Goal: Navigation & Orientation: Understand site structure

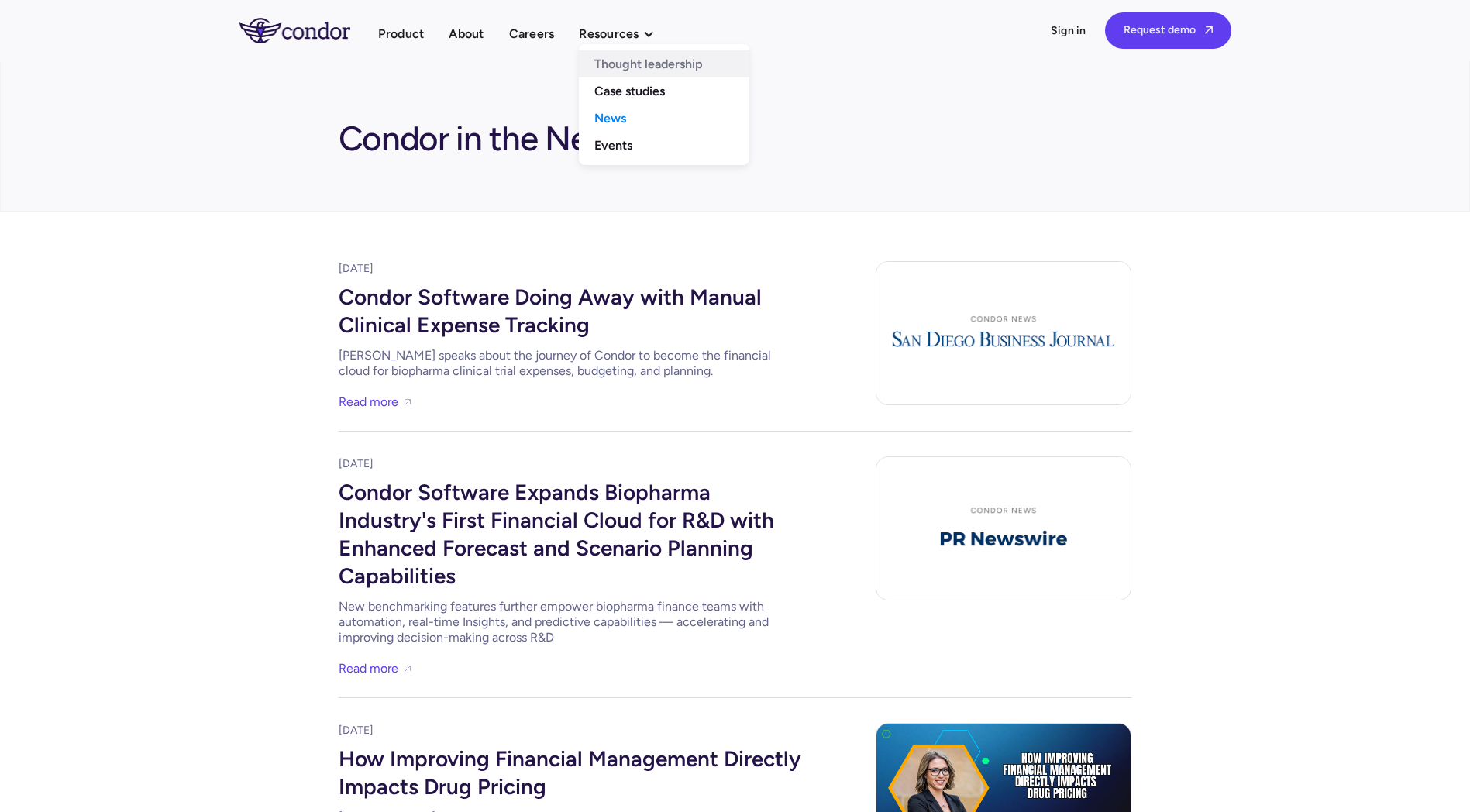
drag, startPoint x: 603, startPoint y: 90, endPoint x: 603, endPoint y: 69, distance: 21.0
click at [603, 90] on link "Case studies" at bounding box center [664, 90] width 171 height 27
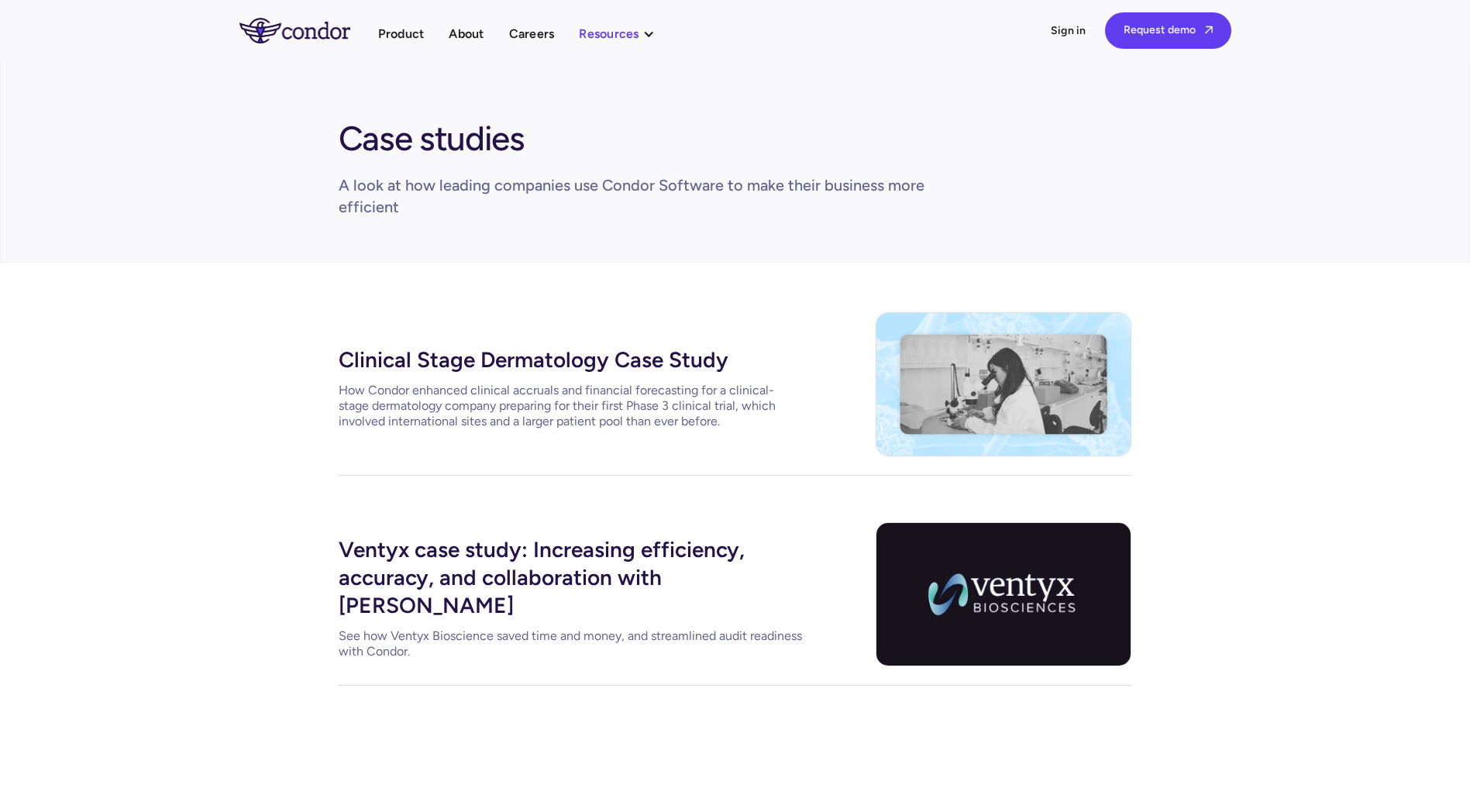
drag, startPoint x: 0, startPoint y: 0, endPoint x: 604, endPoint y: 32, distance: 604.8
click at [604, 32] on div "Resources" at bounding box center [609, 34] width 60 height 21
click at [611, 152] on link "Events" at bounding box center [664, 145] width 171 height 27
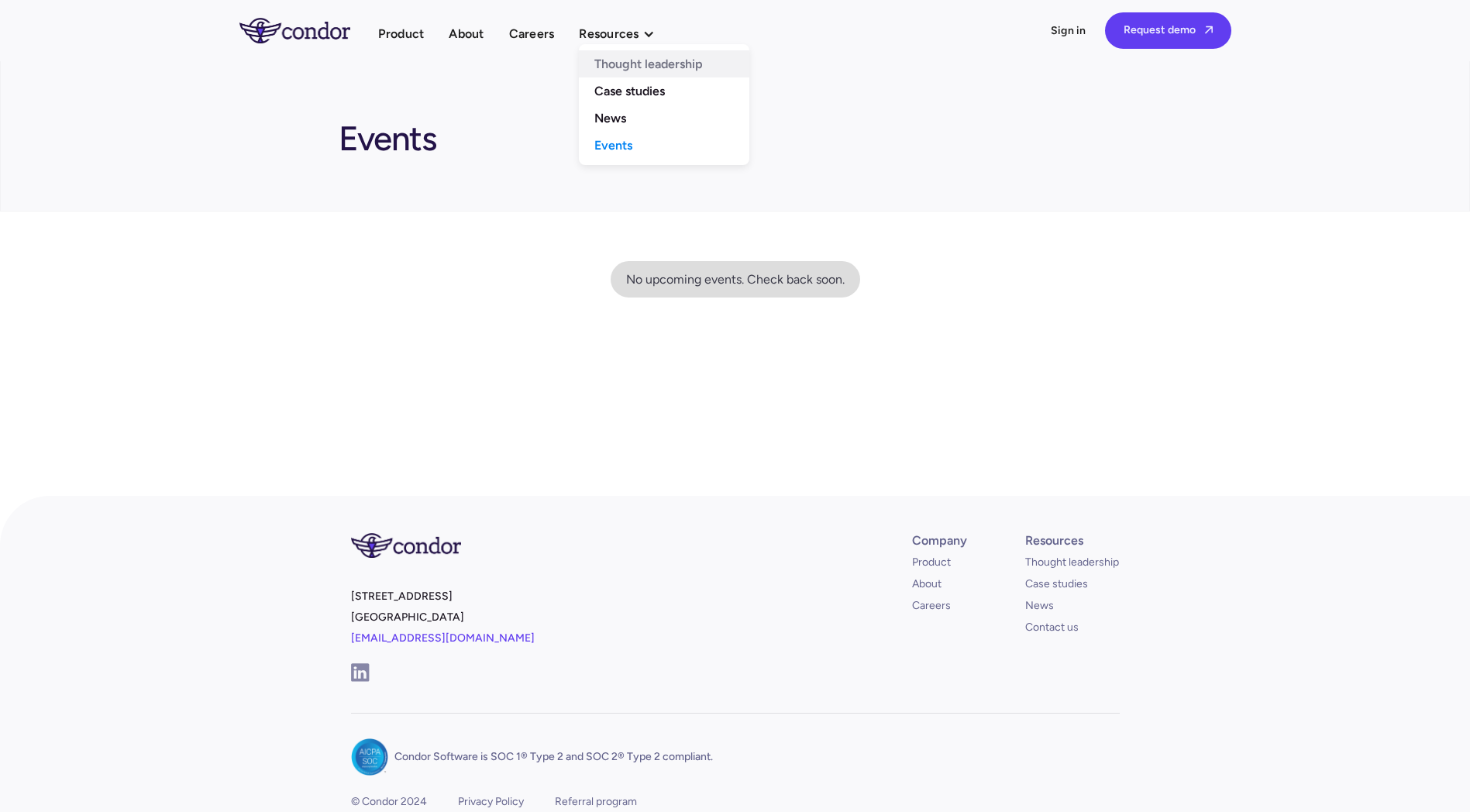
click at [627, 64] on link "Thought leadership" at bounding box center [664, 63] width 171 height 27
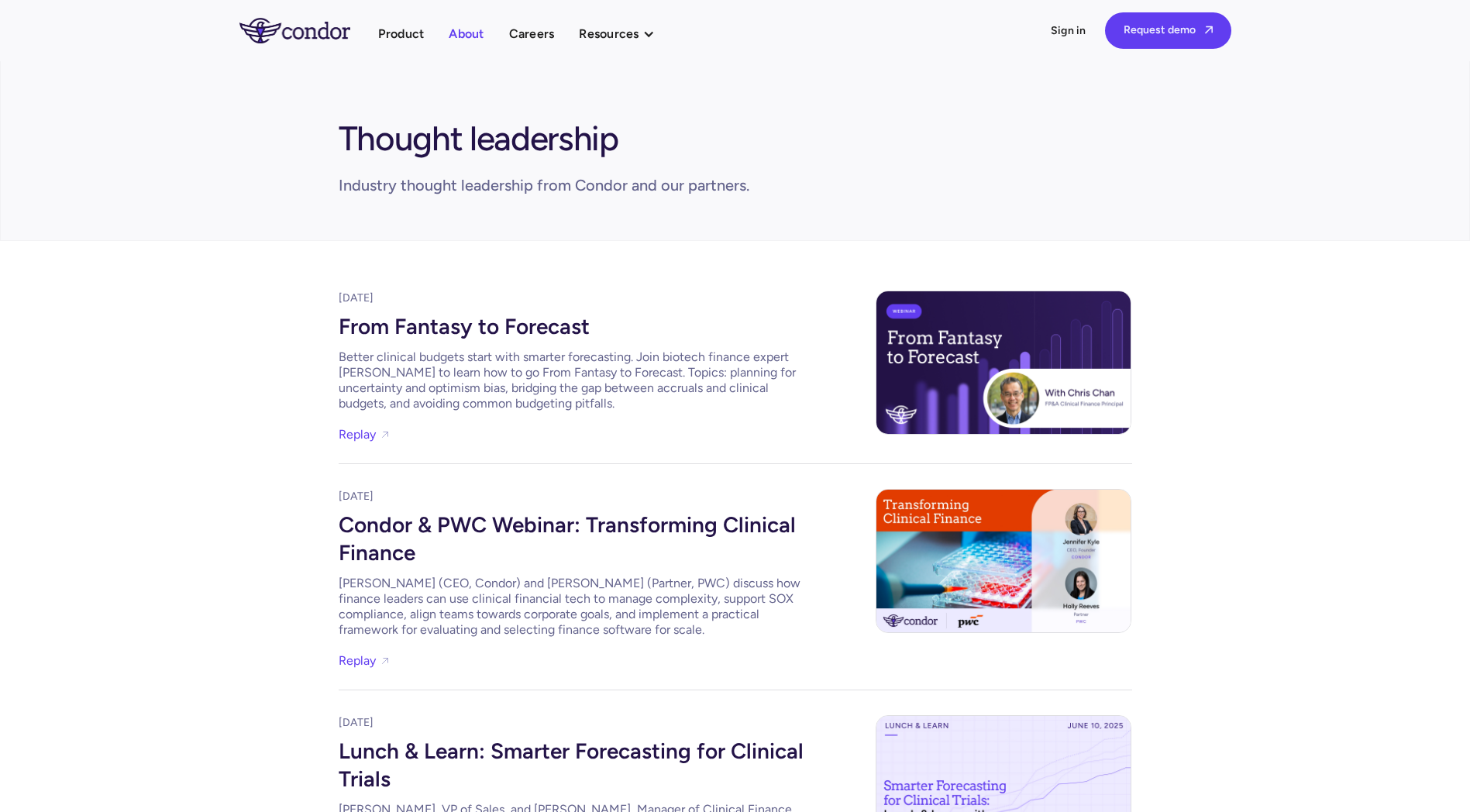
click at [460, 38] on link "About" at bounding box center [466, 34] width 35 height 21
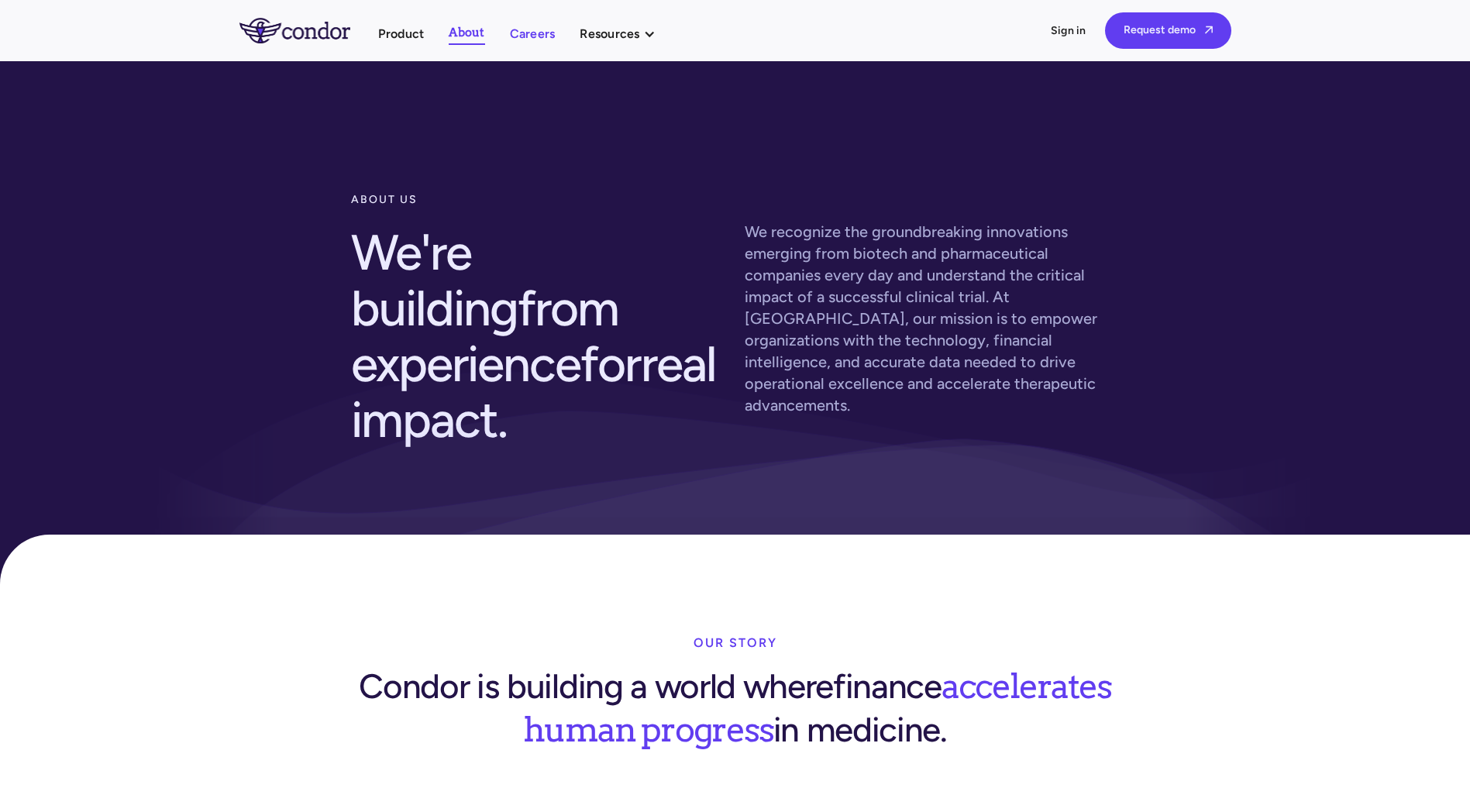
click at [532, 32] on link "Careers" at bounding box center [533, 34] width 46 height 21
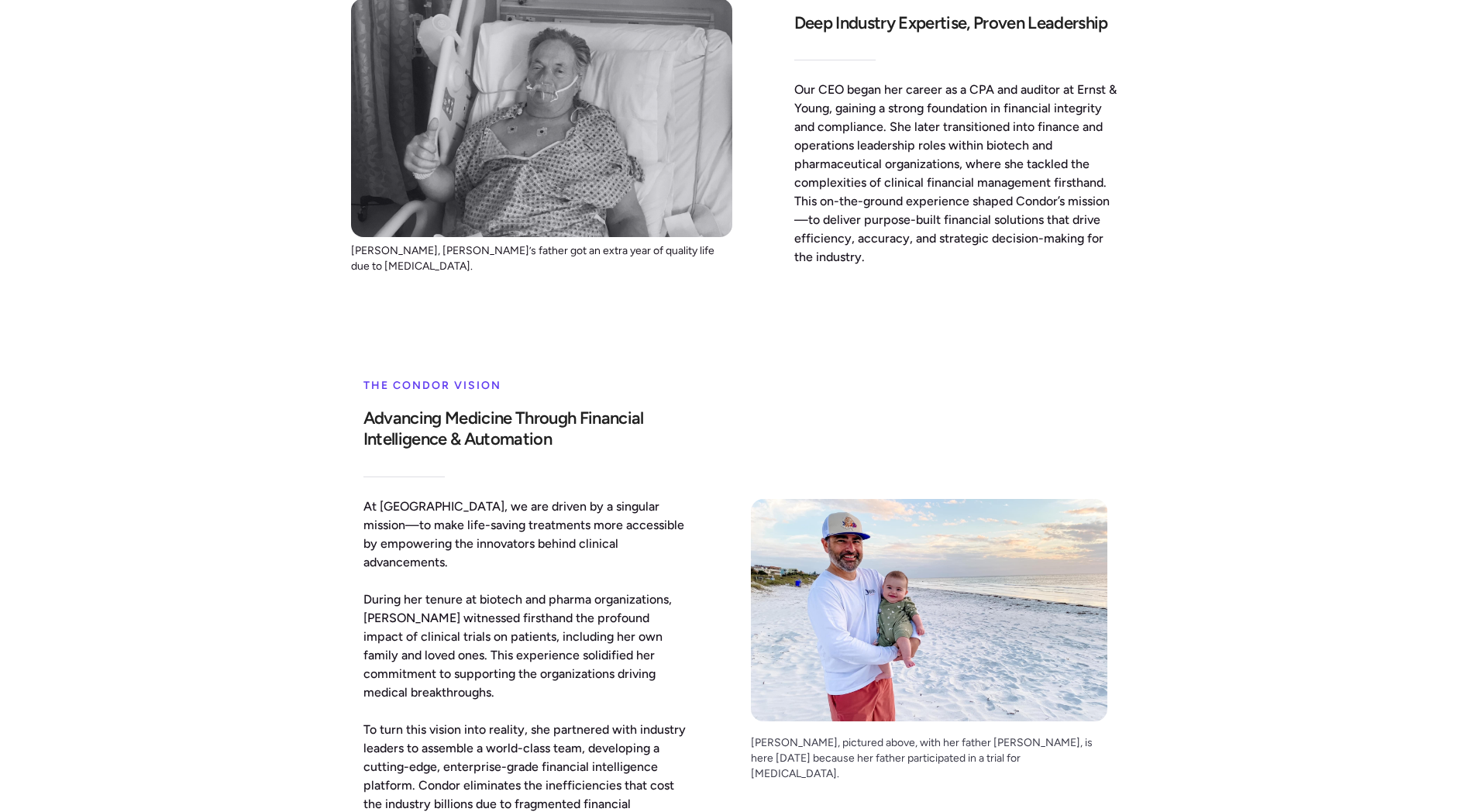
scroll to position [929, 0]
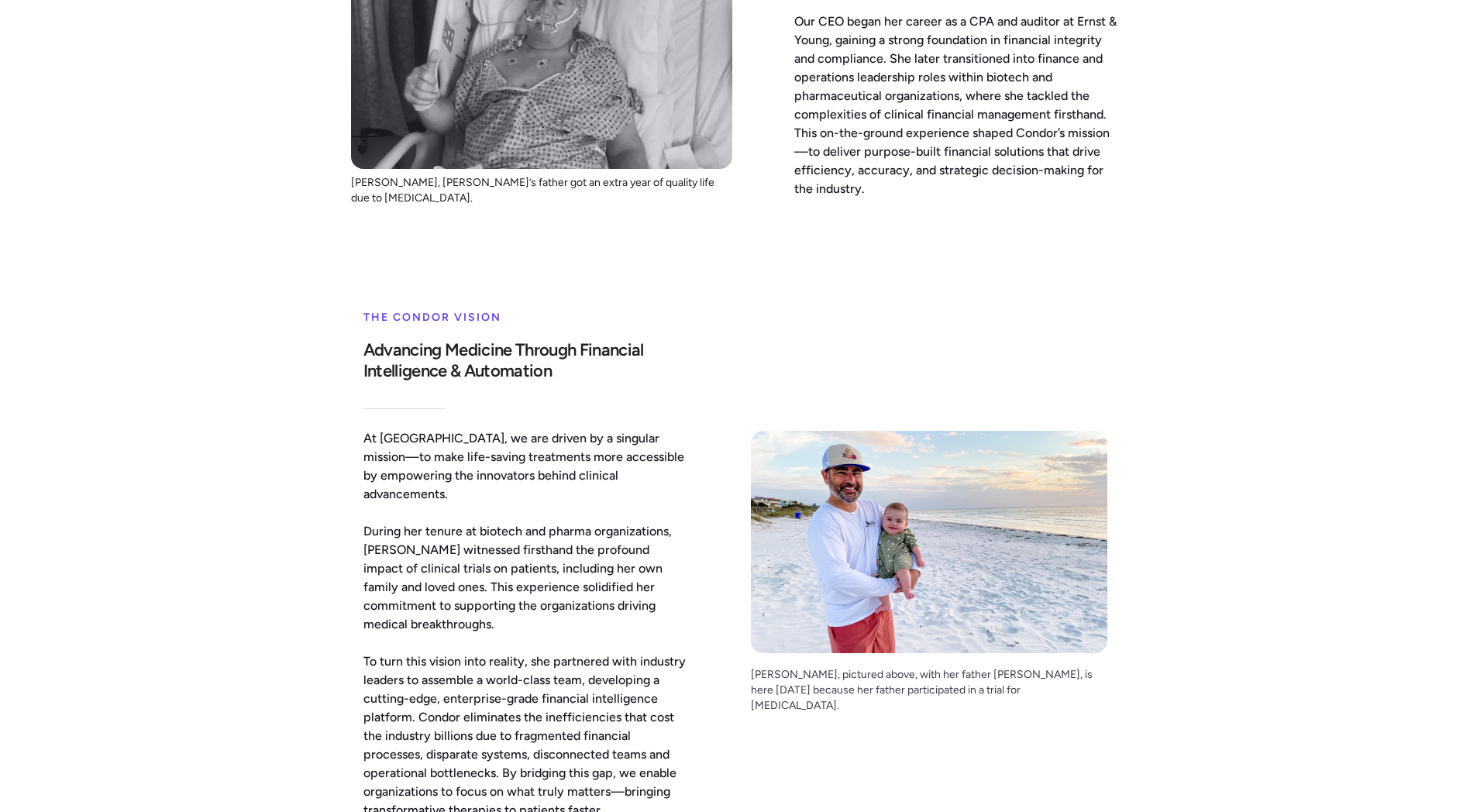
drag, startPoint x: 206, startPoint y: 319, endPoint x: 194, endPoint y: 251, distance: 69.1
click at [194, 251] on div "our story Condor is building a world where finance accelerates human progress i…" at bounding box center [735, 305] width 1470 height 1401
